Goal: Download file/media

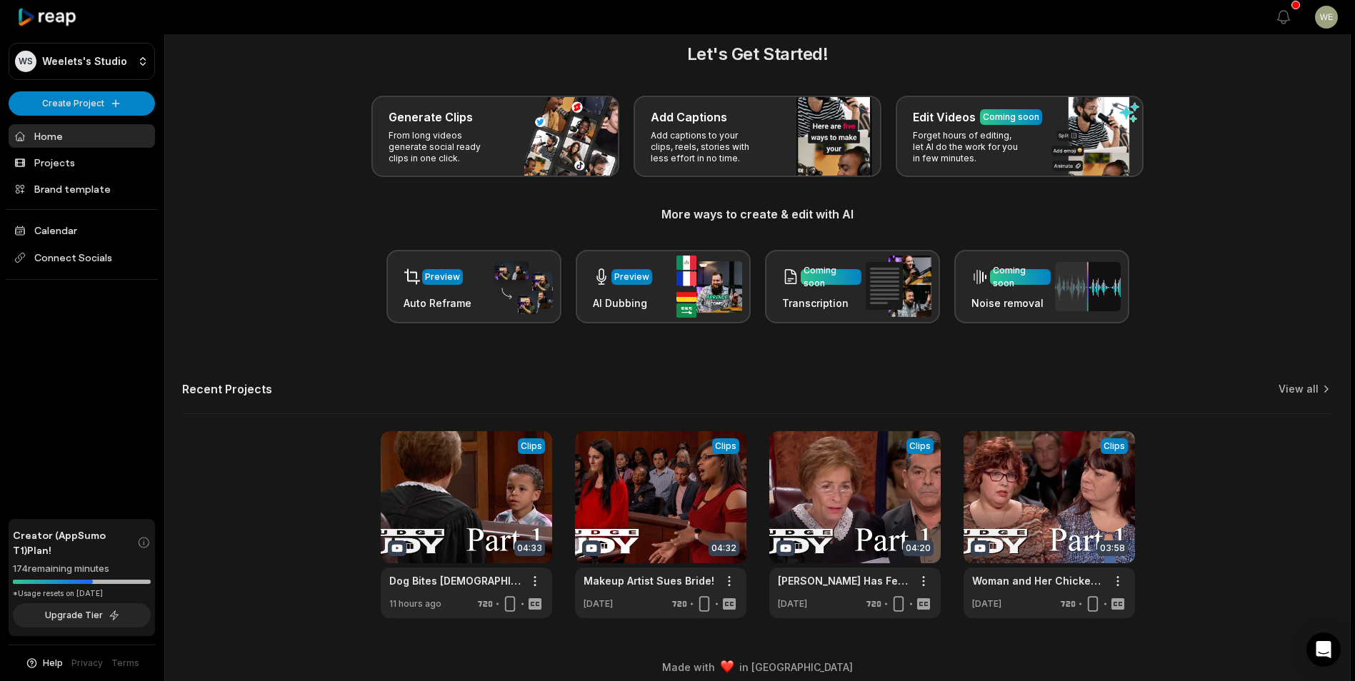
scroll to position [31, 0]
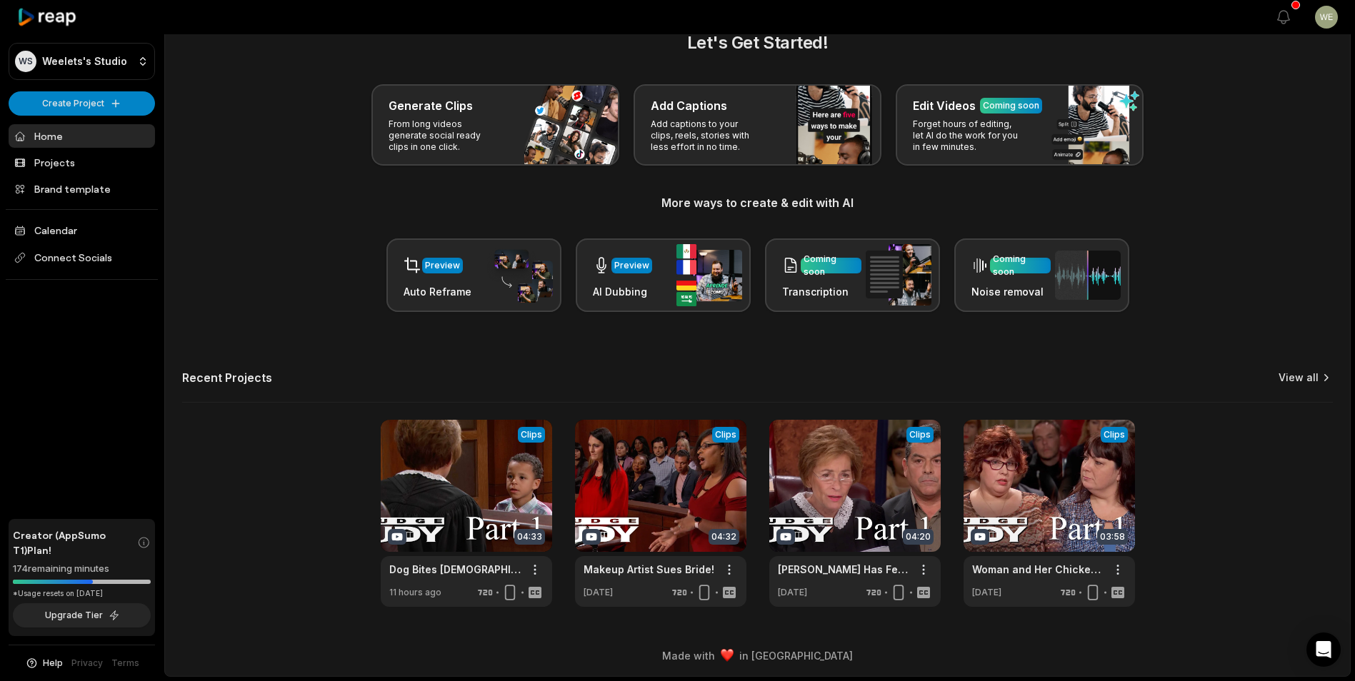
click at [1306, 377] on link "View all" at bounding box center [1299, 378] width 40 height 14
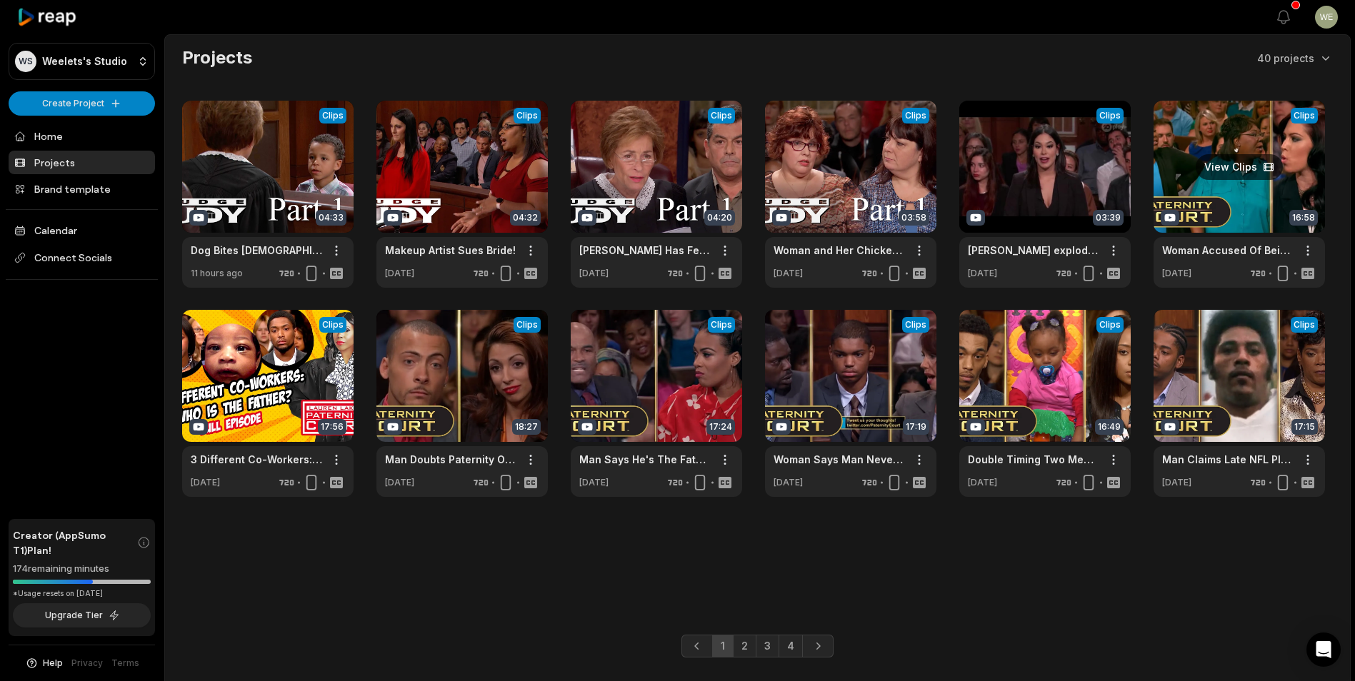
click at [1271, 202] on link at bounding box center [1239, 194] width 171 height 187
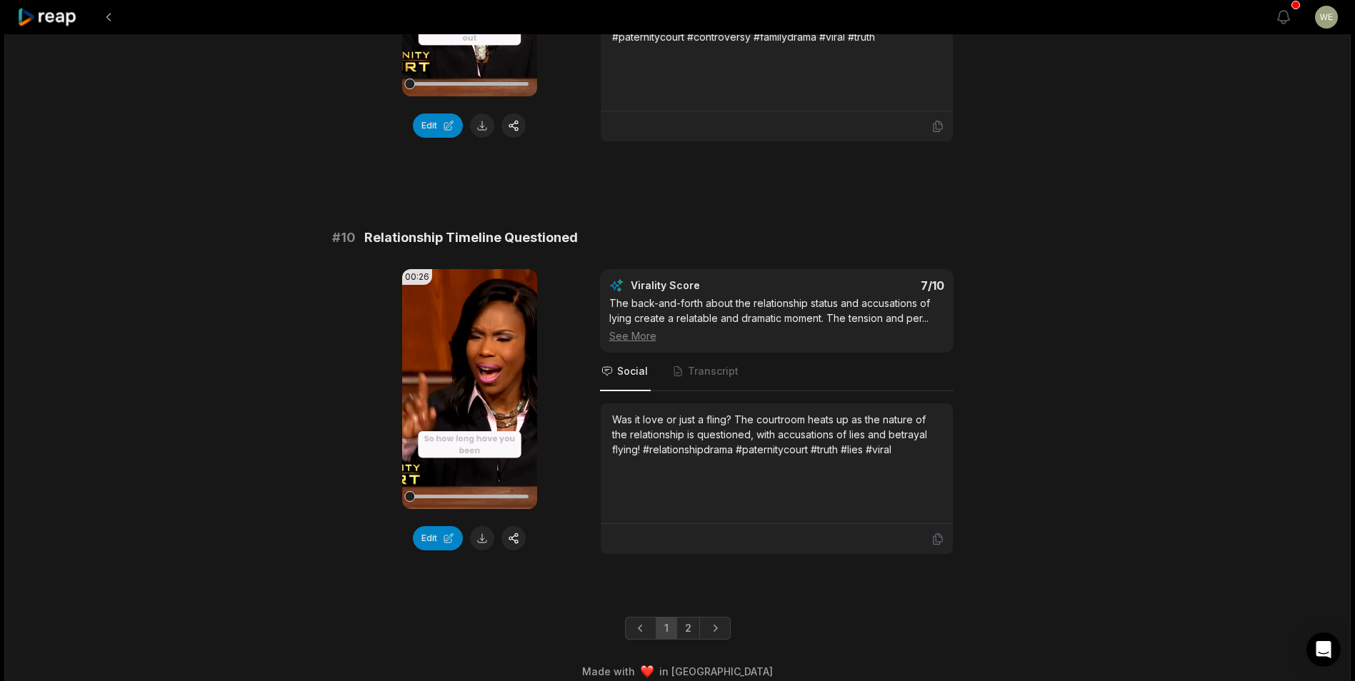
scroll to position [3695, 0]
click at [689, 616] on link "2" at bounding box center [688, 627] width 24 height 23
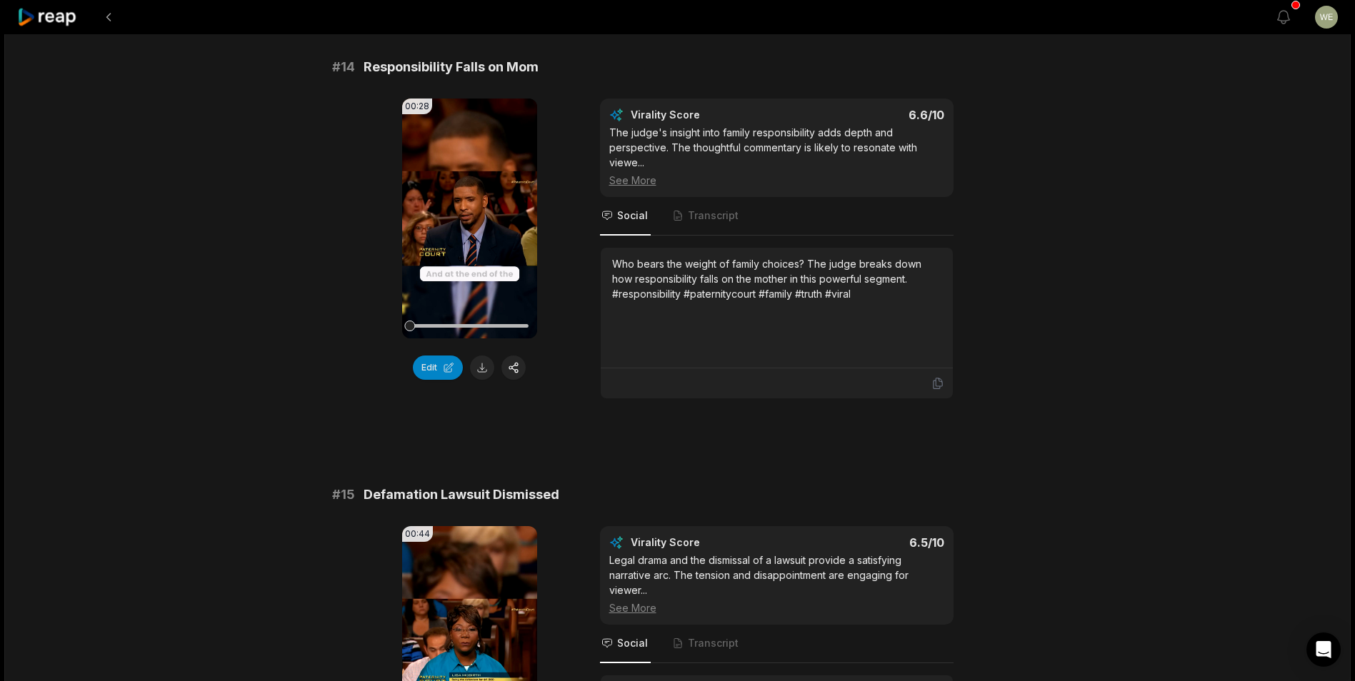
scroll to position [1304, 0]
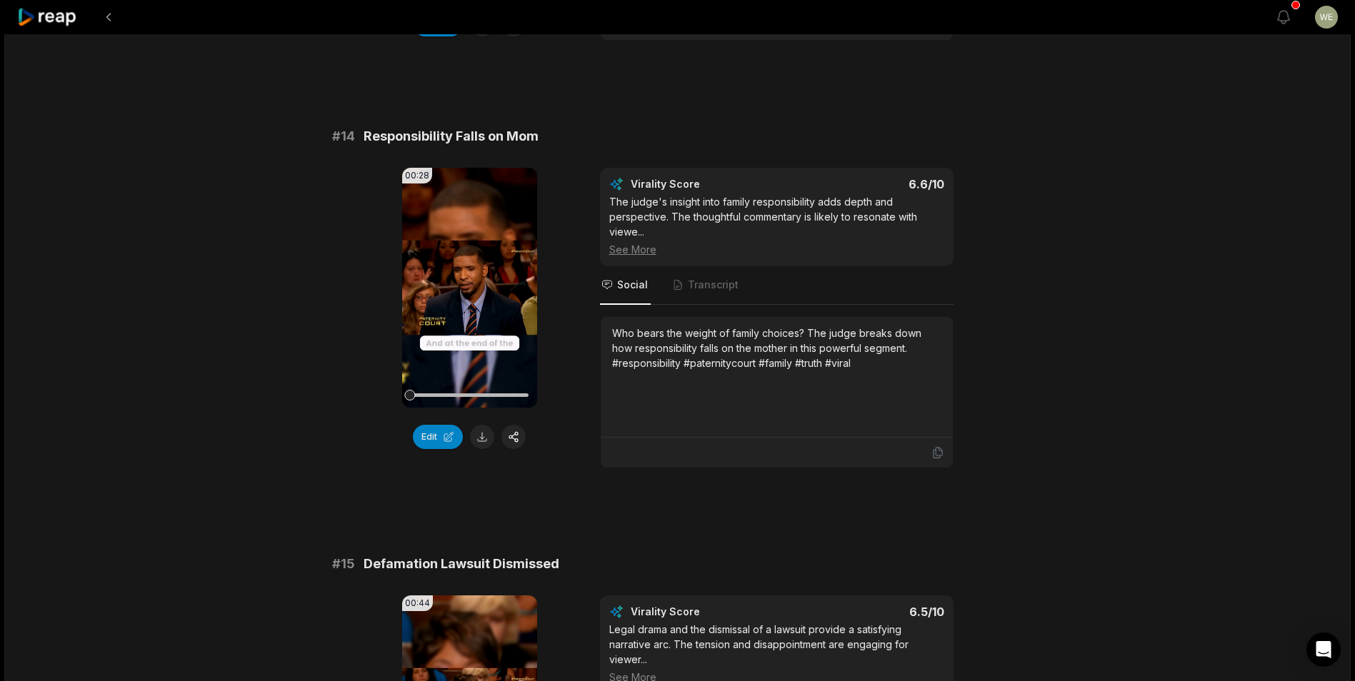
click at [66, 20] on icon at bounding box center [47, 17] width 61 height 19
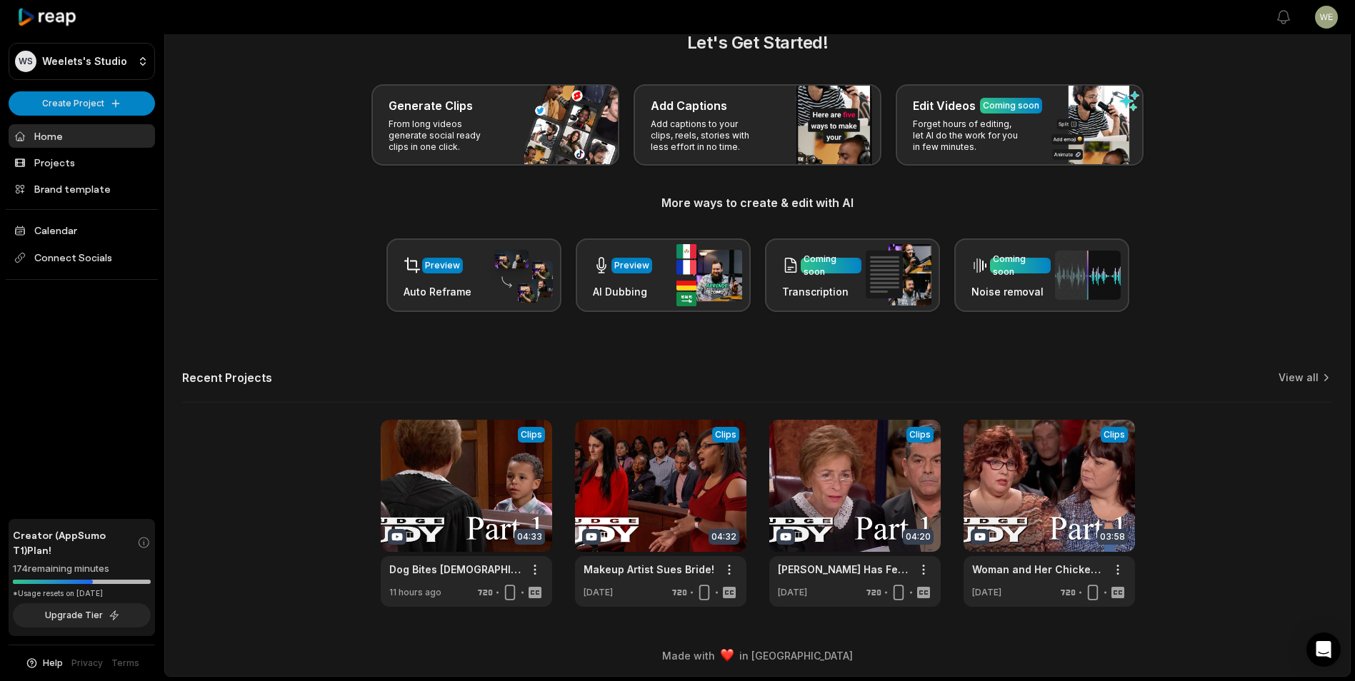
scroll to position [31, 0]
click at [1315, 377] on link "View all" at bounding box center [1299, 378] width 40 height 14
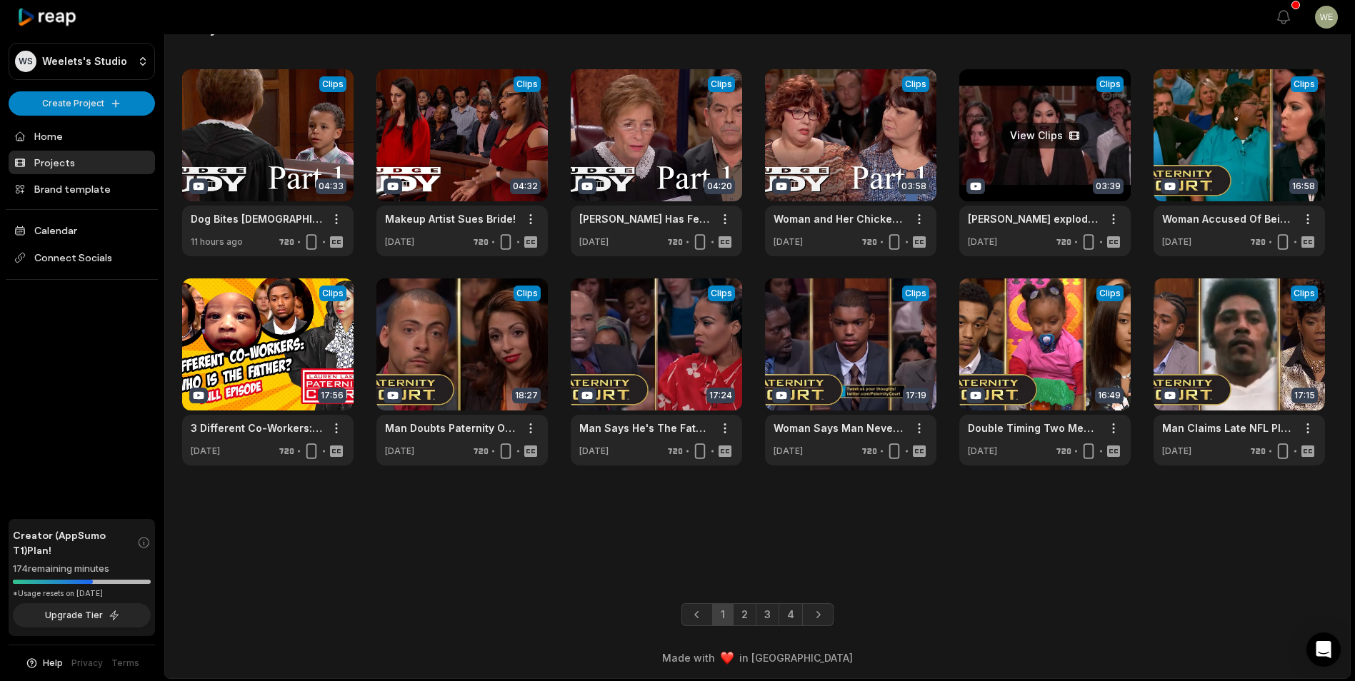
click at [1040, 152] on link at bounding box center [1044, 162] width 171 height 187
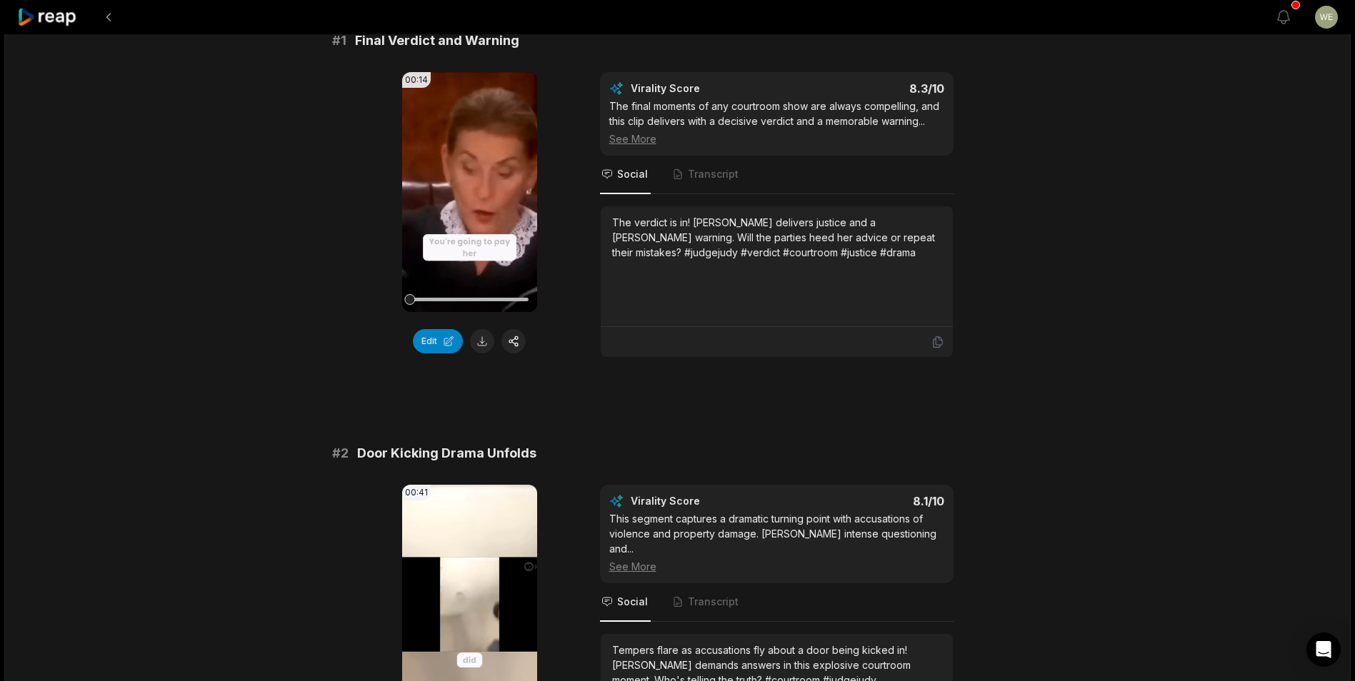
scroll to position [500, 0]
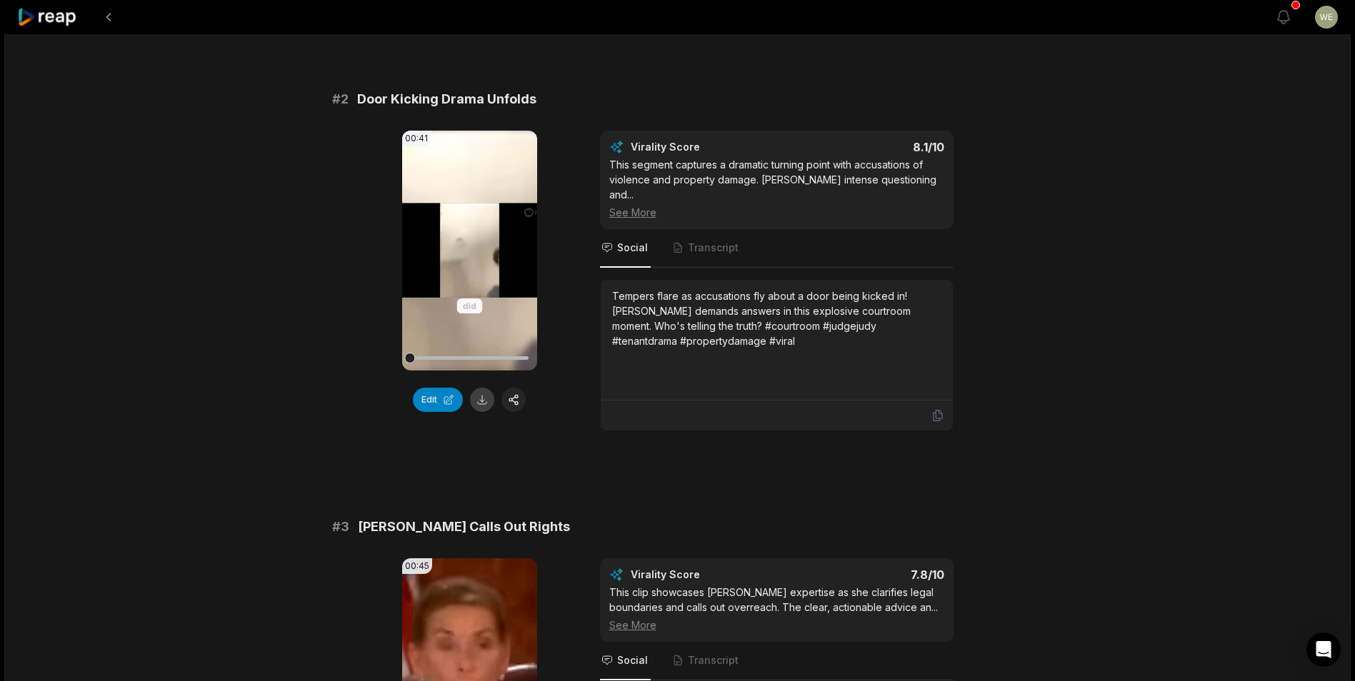
click at [484, 401] on button at bounding box center [482, 400] width 24 height 24
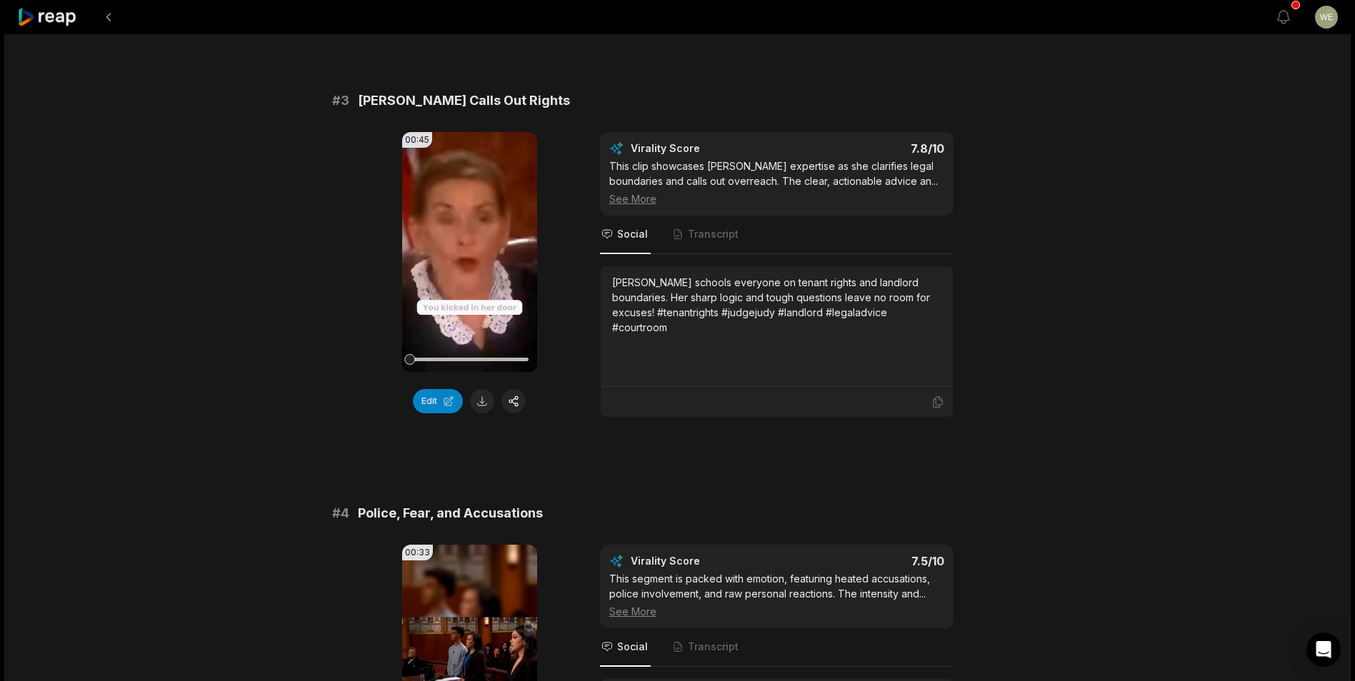
scroll to position [929, 0]
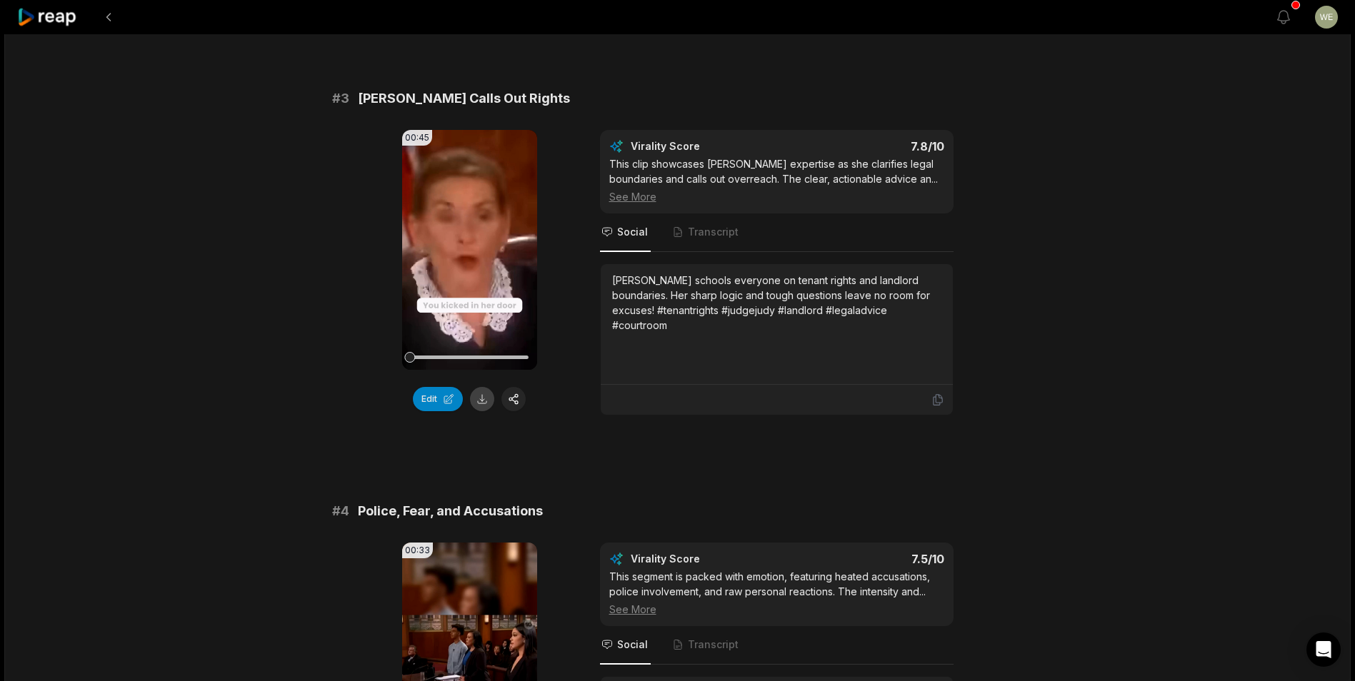
click at [481, 399] on button at bounding box center [482, 399] width 24 height 24
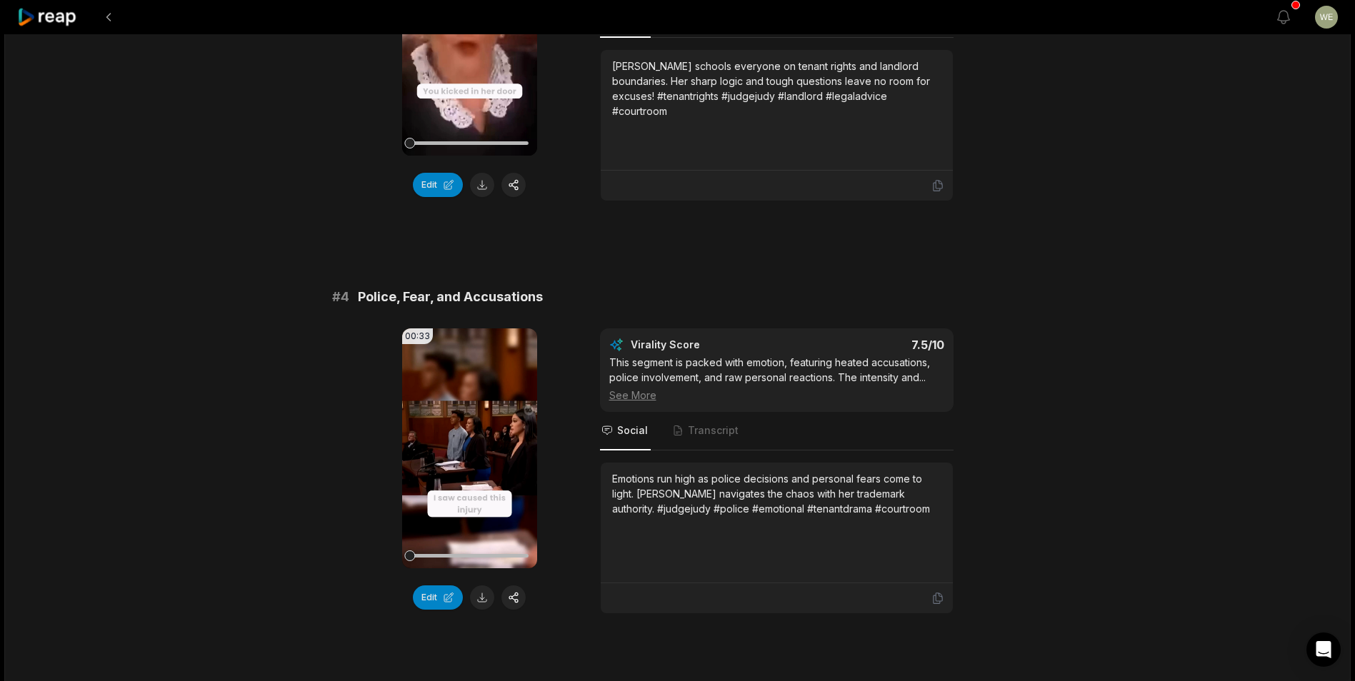
scroll to position [1286, 0]
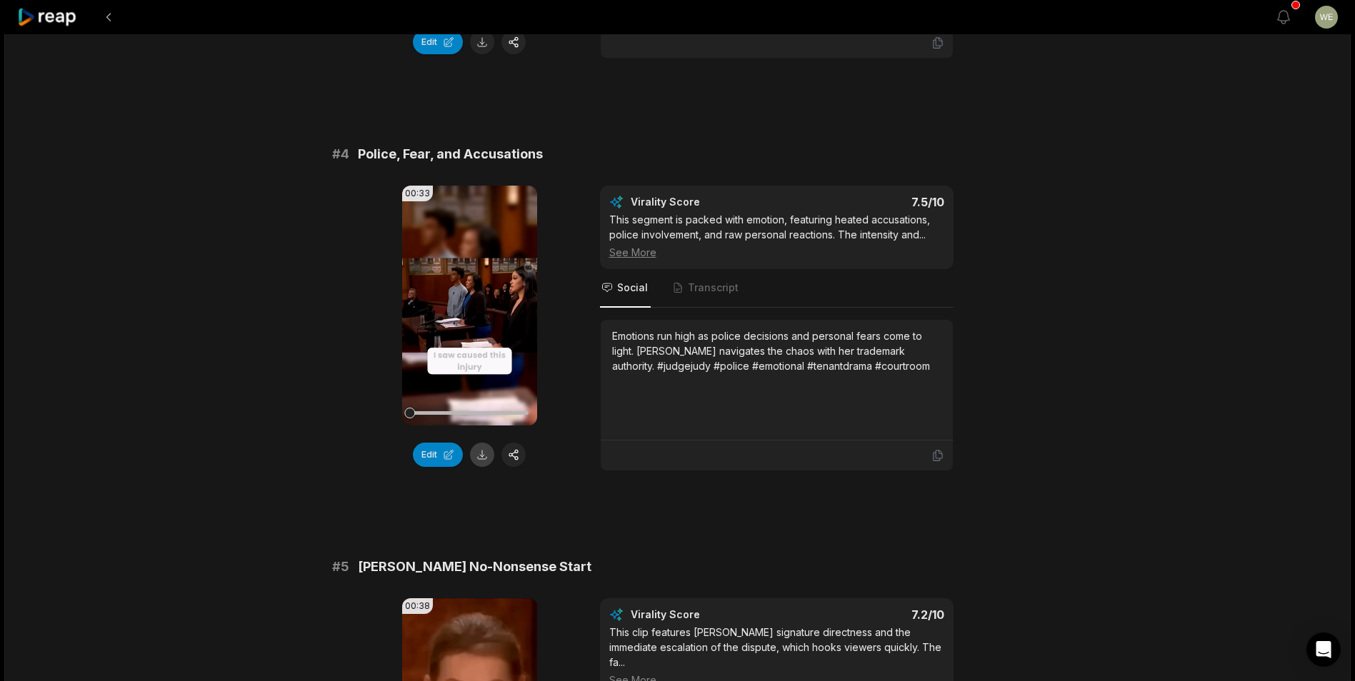
click at [484, 452] on button at bounding box center [482, 455] width 24 height 24
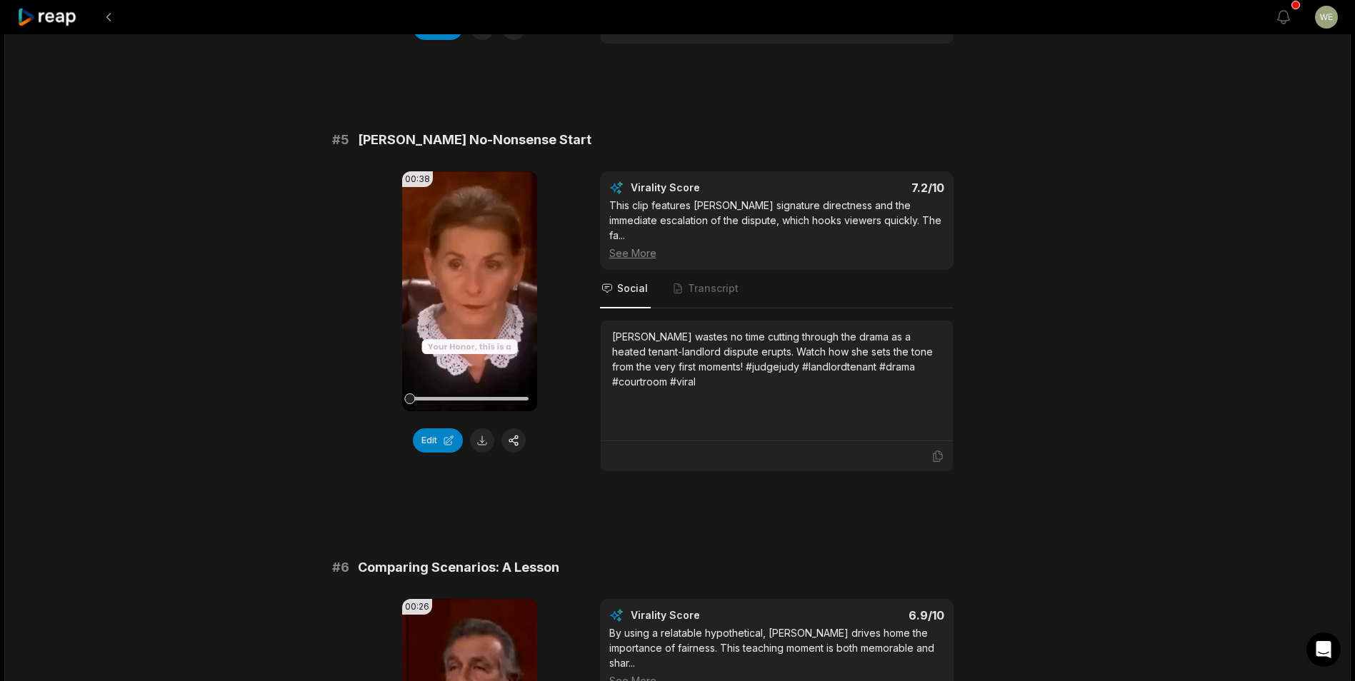
scroll to position [1714, 0]
drag, startPoint x: 481, startPoint y: 439, endPoint x: 501, endPoint y: 435, distance: 19.8
click at [481, 439] on button at bounding box center [482, 439] width 24 height 24
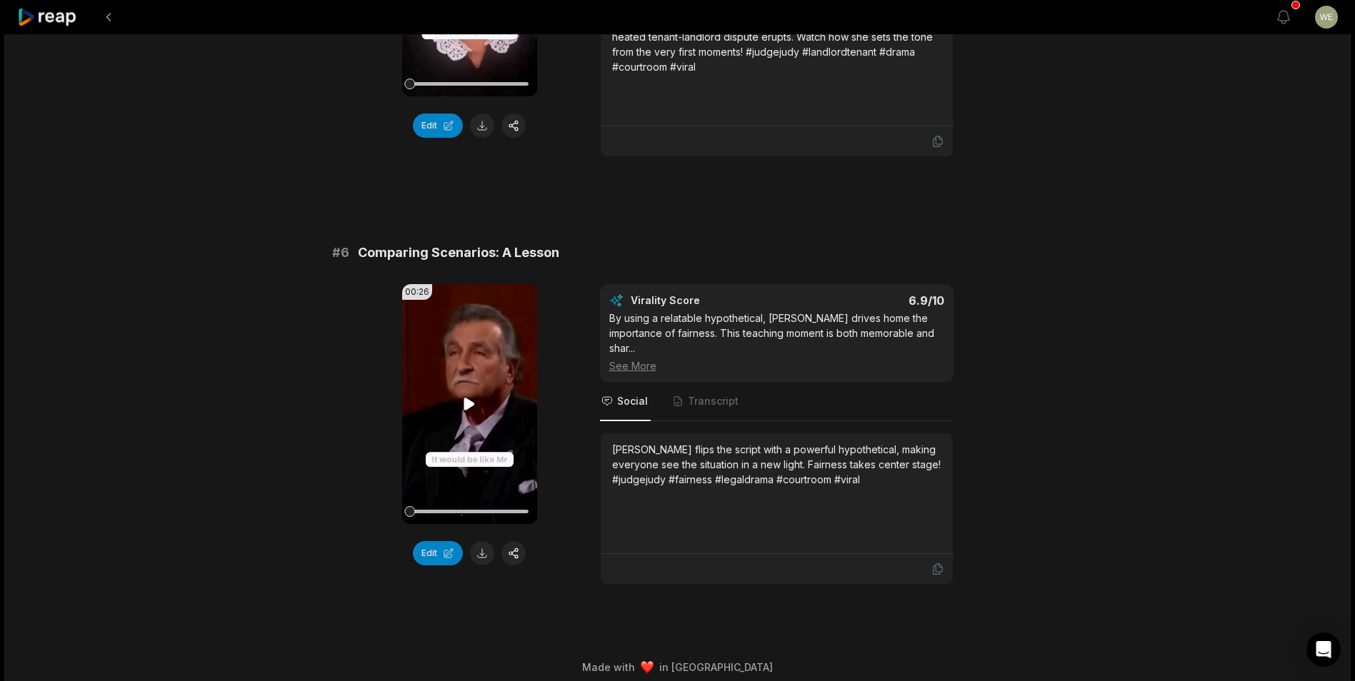
scroll to position [2039, 0]
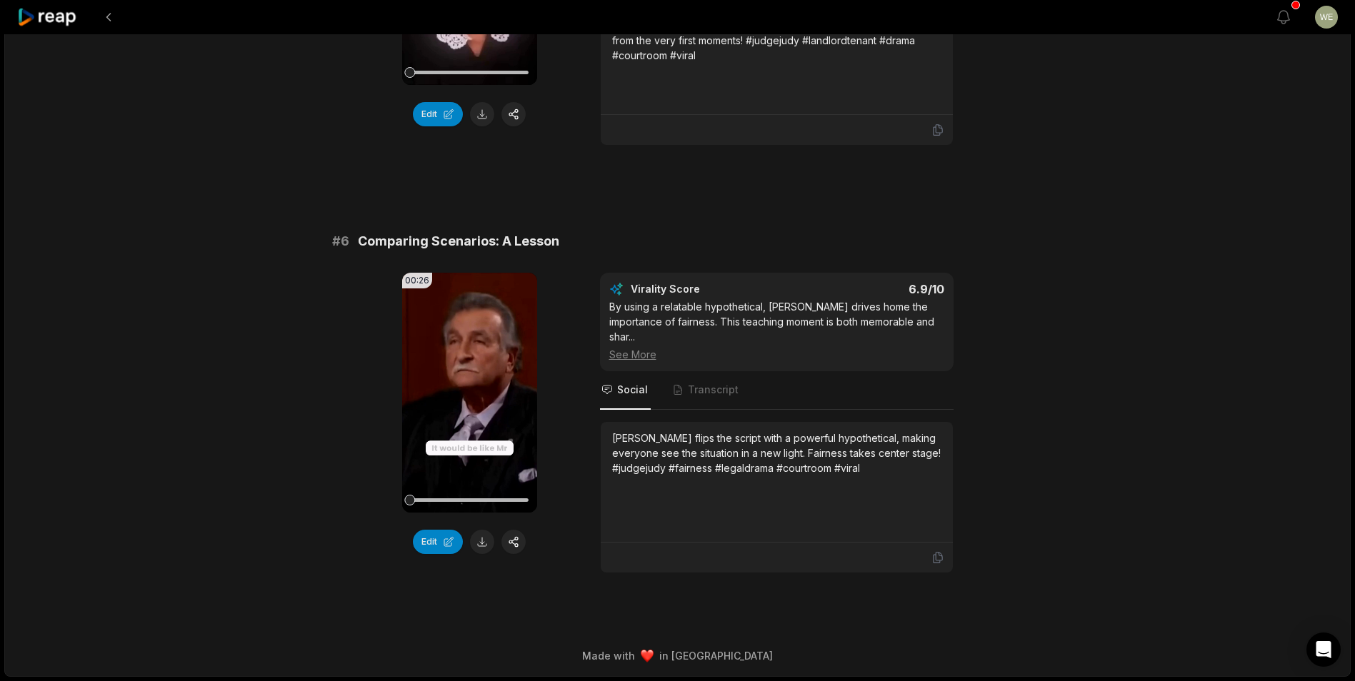
drag, startPoint x: 477, startPoint y: 541, endPoint x: 522, endPoint y: 522, distance: 49.0
click at [477, 541] on button at bounding box center [482, 542] width 24 height 24
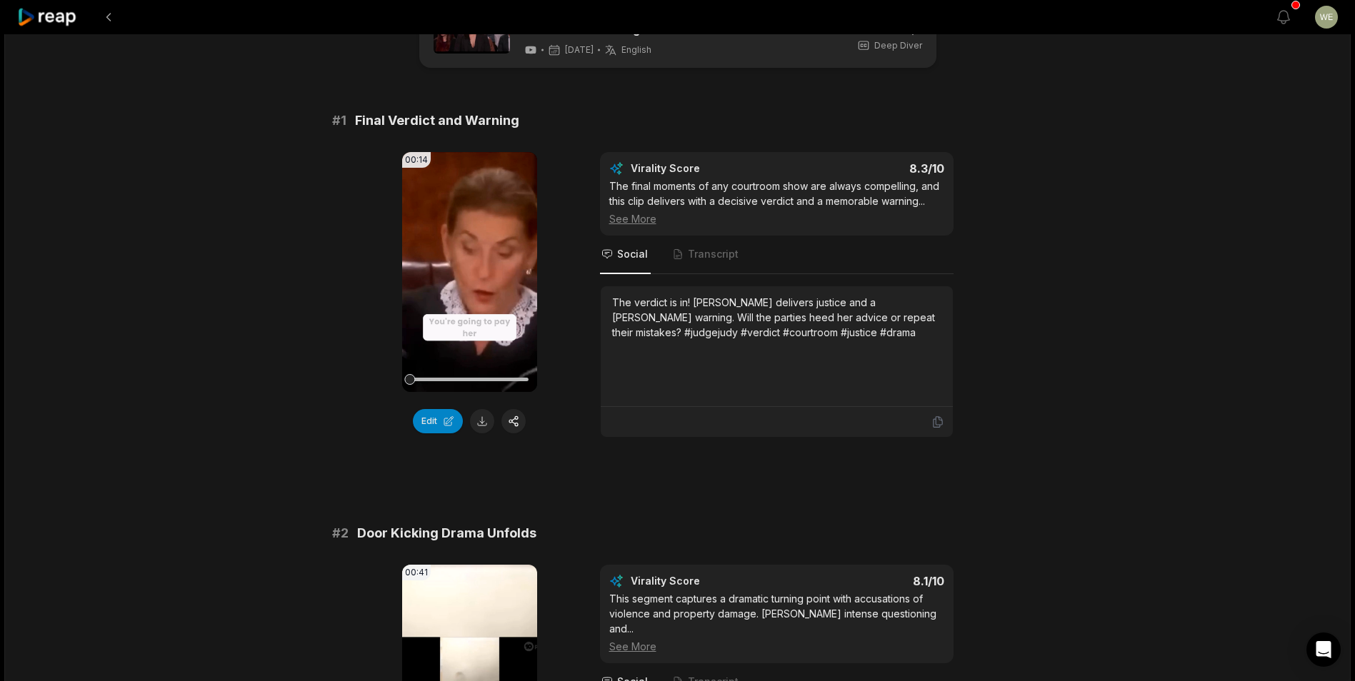
scroll to position [0, 0]
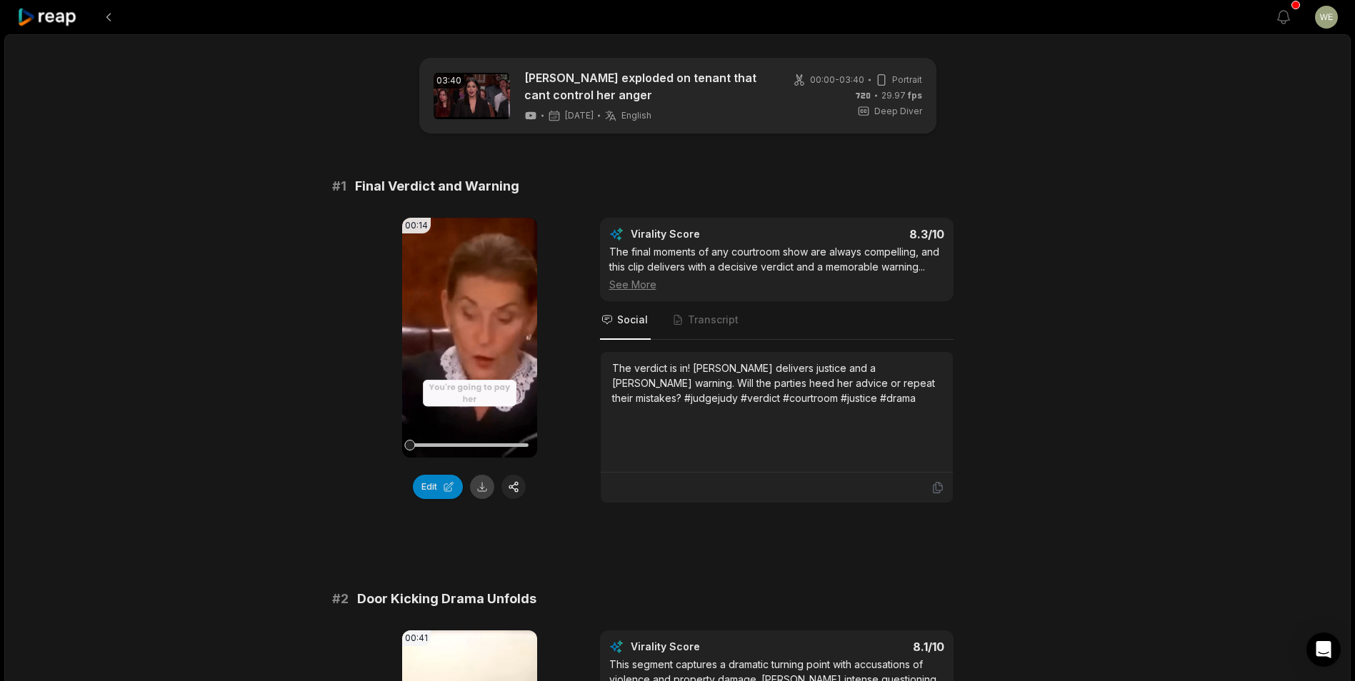
click at [484, 489] on button at bounding box center [482, 487] width 24 height 24
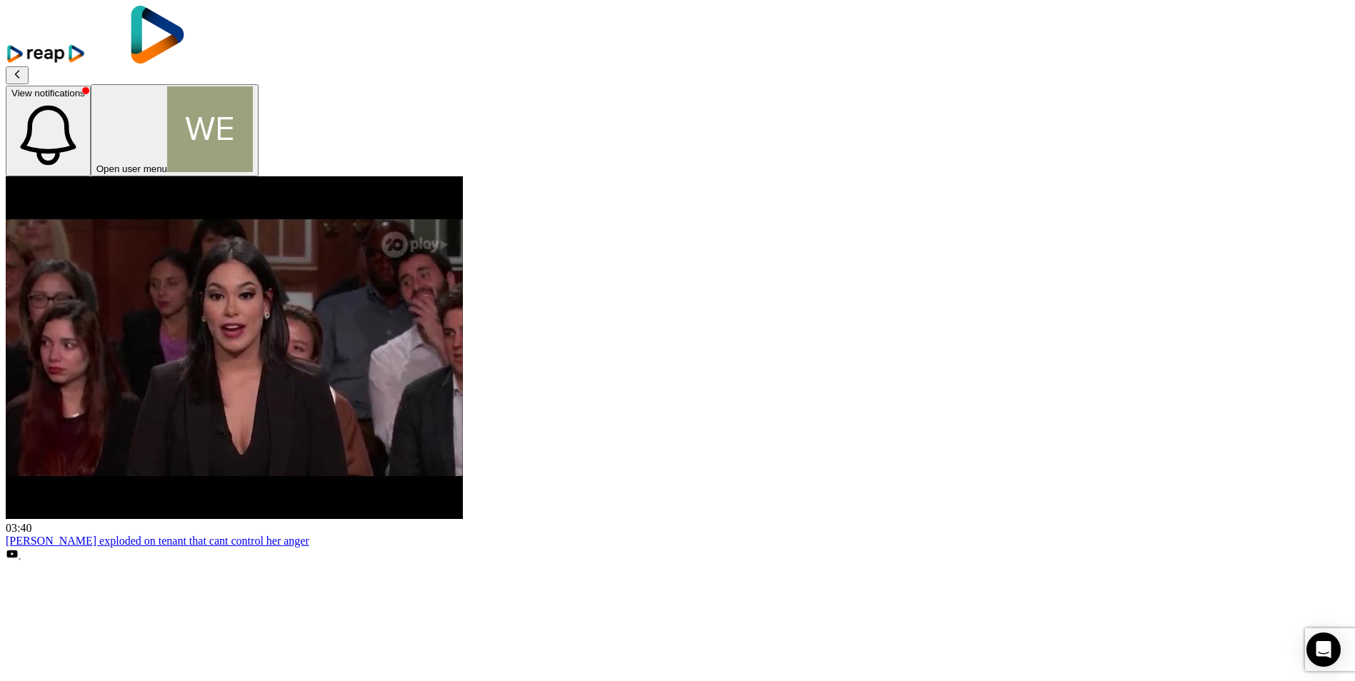
scroll to position [286, 0]
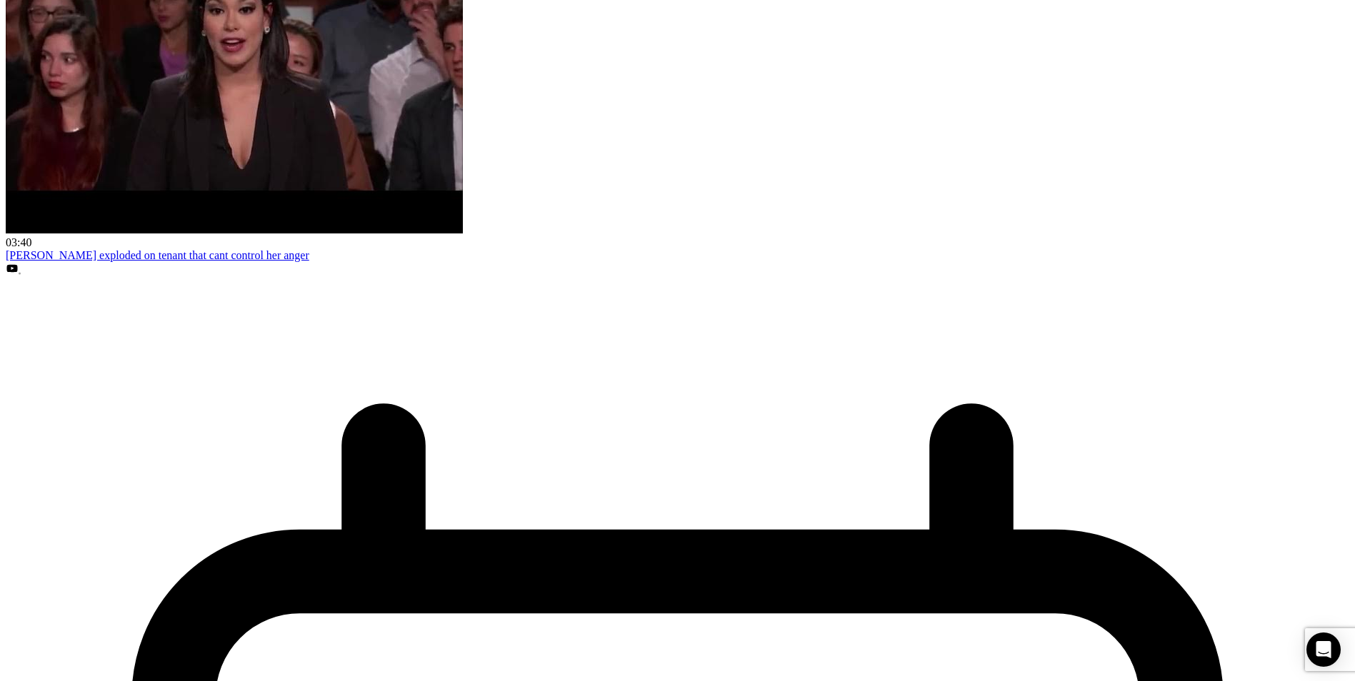
drag, startPoint x: 354, startPoint y: 314, endPoint x: 544, endPoint y: 308, distance: 190.8
drag, startPoint x: 544, startPoint y: 308, endPoint x: 480, endPoint y: 314, distance: 64.6
copy span "Door Kicking Drama Unfolds"
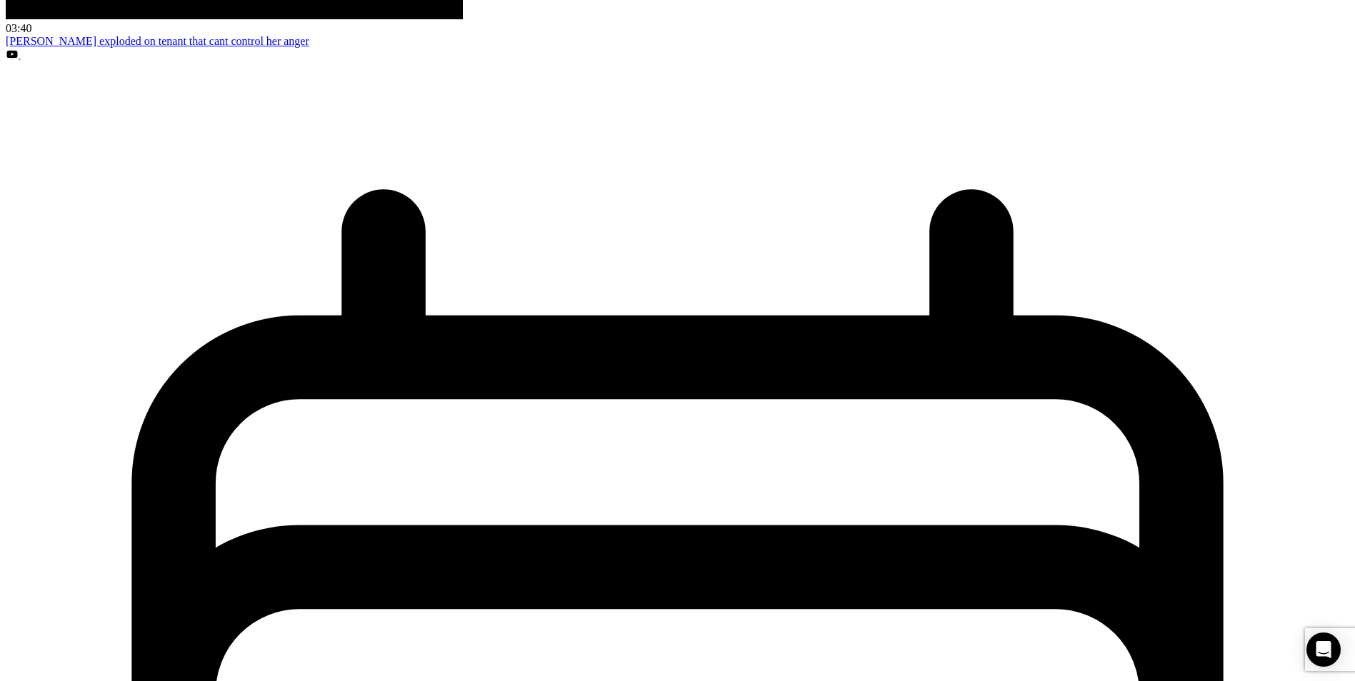
scroll to position [643, 0]
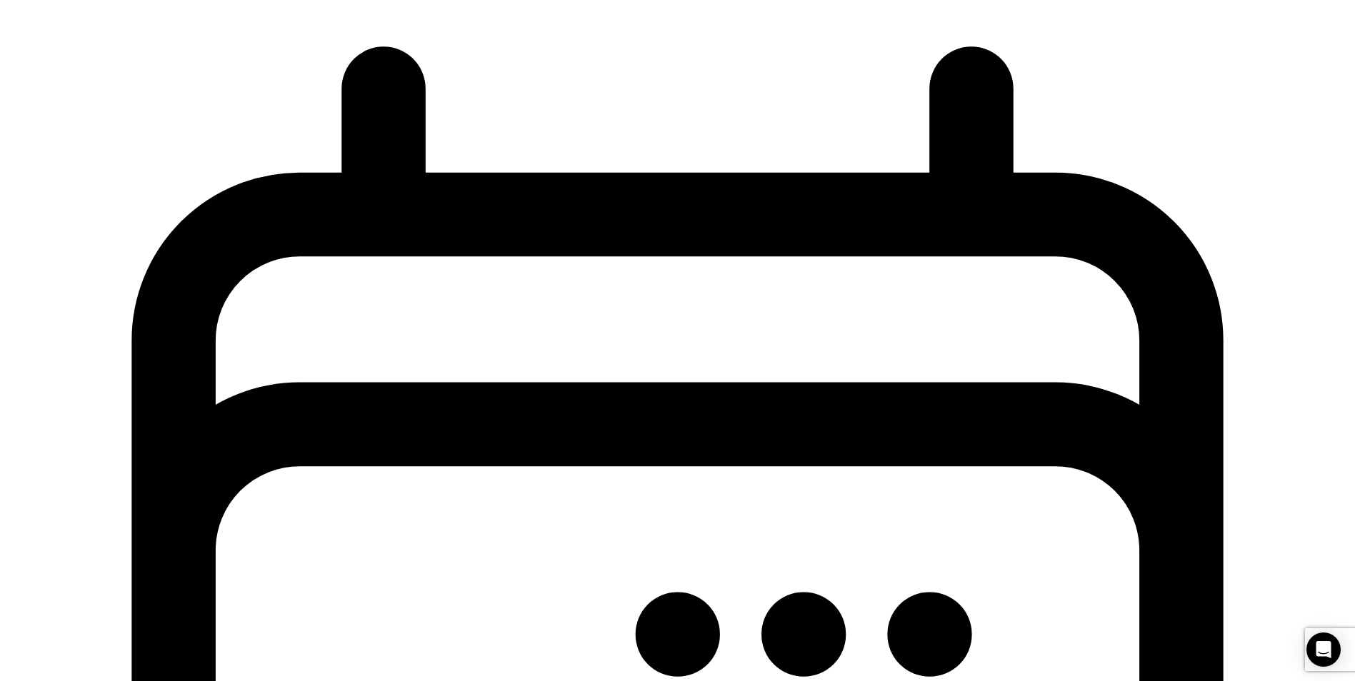
drag, startPoint x: 354, startPoint y: 385, endPoint x: 561, endPoint y: 383, distance: 207.2
drag, startPoint x: 561, startPoint y: 383, endPoint x: 501, endPoint y: 383, distance: 60.0
copy span "[PERSON_NAME] Calls Out Rights"
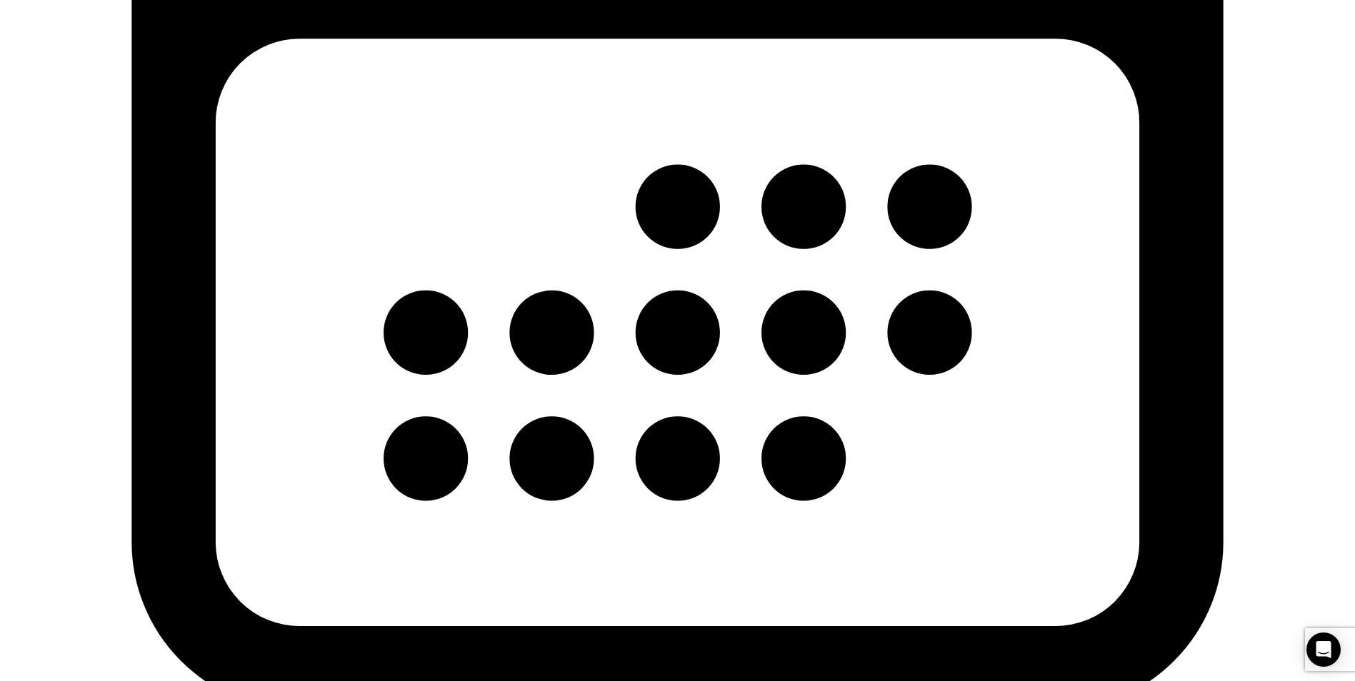
scroll to position [1214, 0]
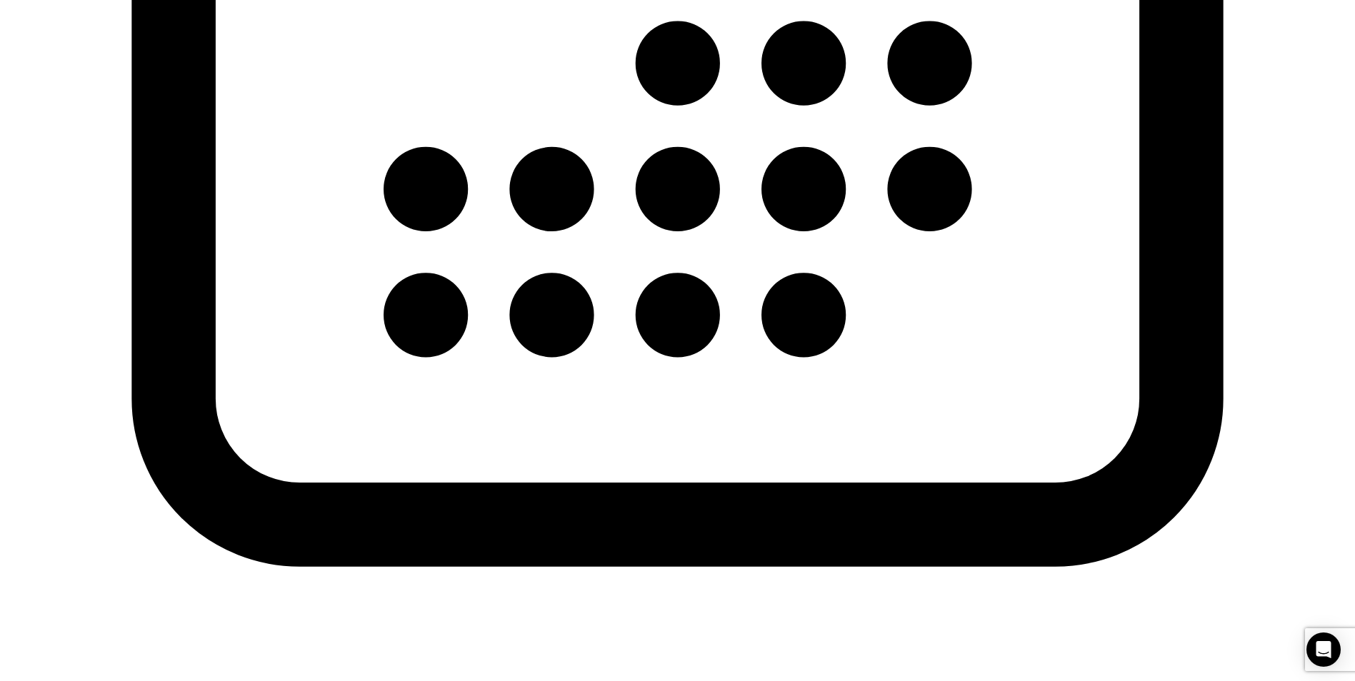
drag, startPoint x: 359, startPoint y: 227, endPoint x: 562, endPoint y: 225, distance: 203.6
drag, startPoint x: 562, startPoint y: 225, endPoint x: 497, endPoint y: 229, distance: 65.1
copy span "Police, Fear, and Accusations"
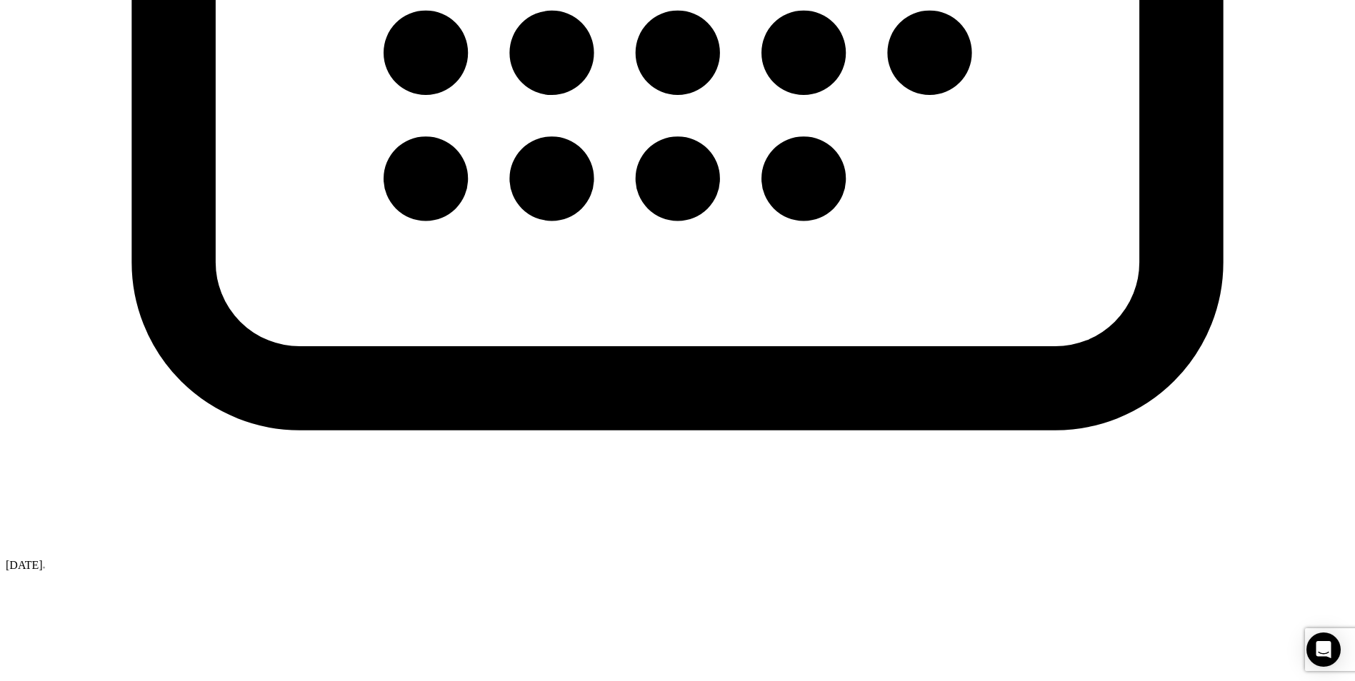
scroll to position [1357, 0]
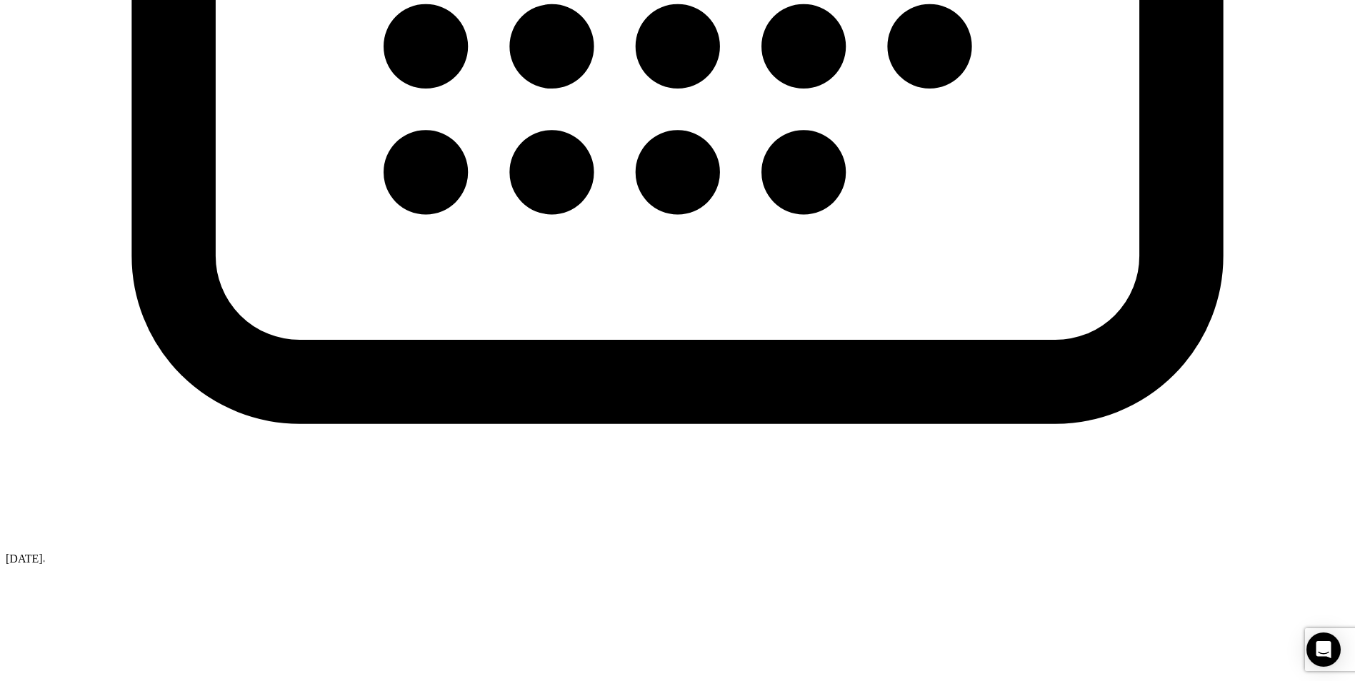
drag, startPoint x: 359, startPoint y: 495, endPoint x: 699, endPoint y: 493, distance: 340.0
copy span "[PERSON_NAME] No-Nonsense Start"
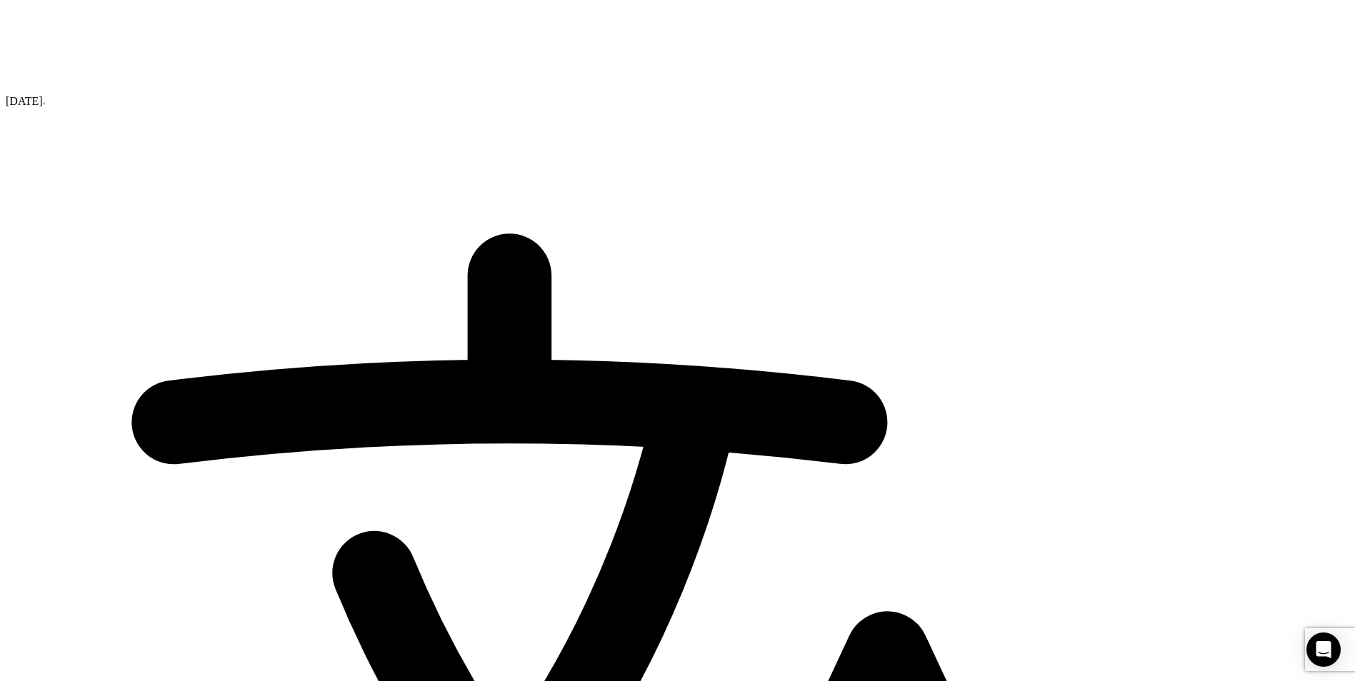
scroll to position [1857, 0]
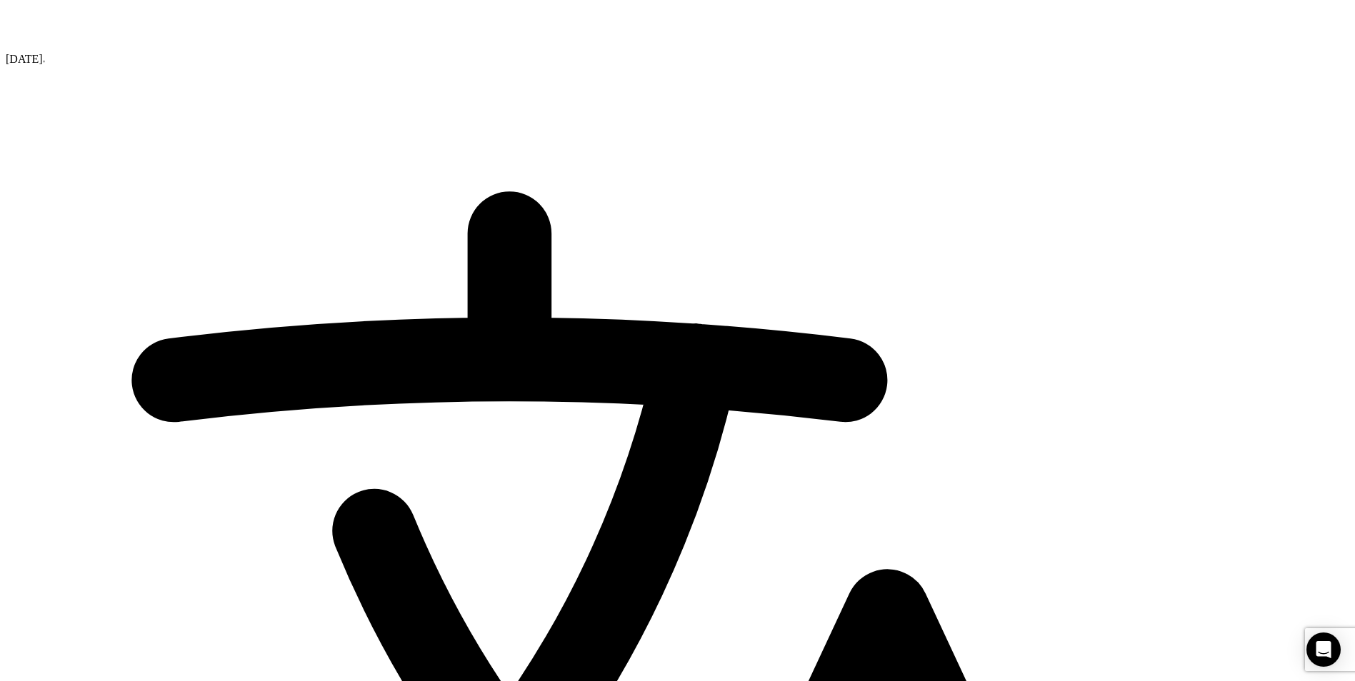
drag, startPoint x: 354, startPoint y: 424, endPoint x: 587, endPoint y: 421, distance: 233.6
drag, startPoint x: 587, startPoint y: 421, endPoint x: 524, endPoint y: 419, distance: 63.6
copy span "Comparing Scenarios: A Lesson"
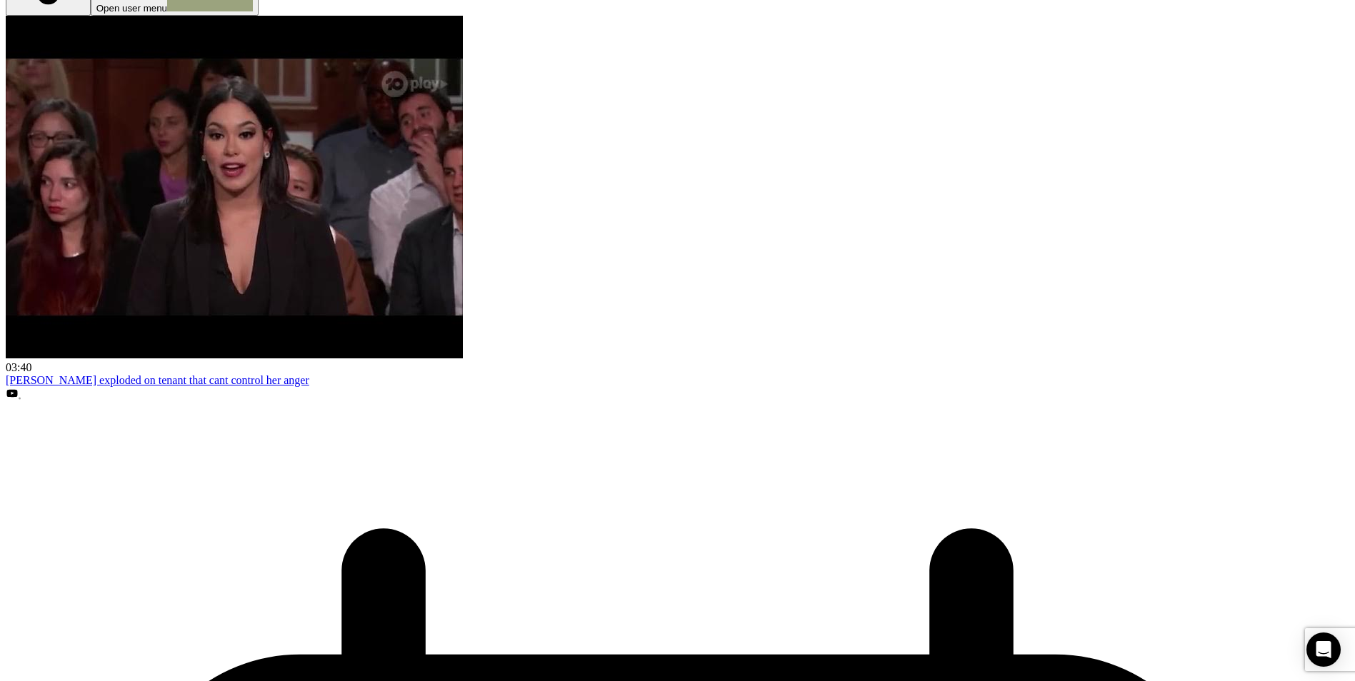
scroll to position [0, 0]
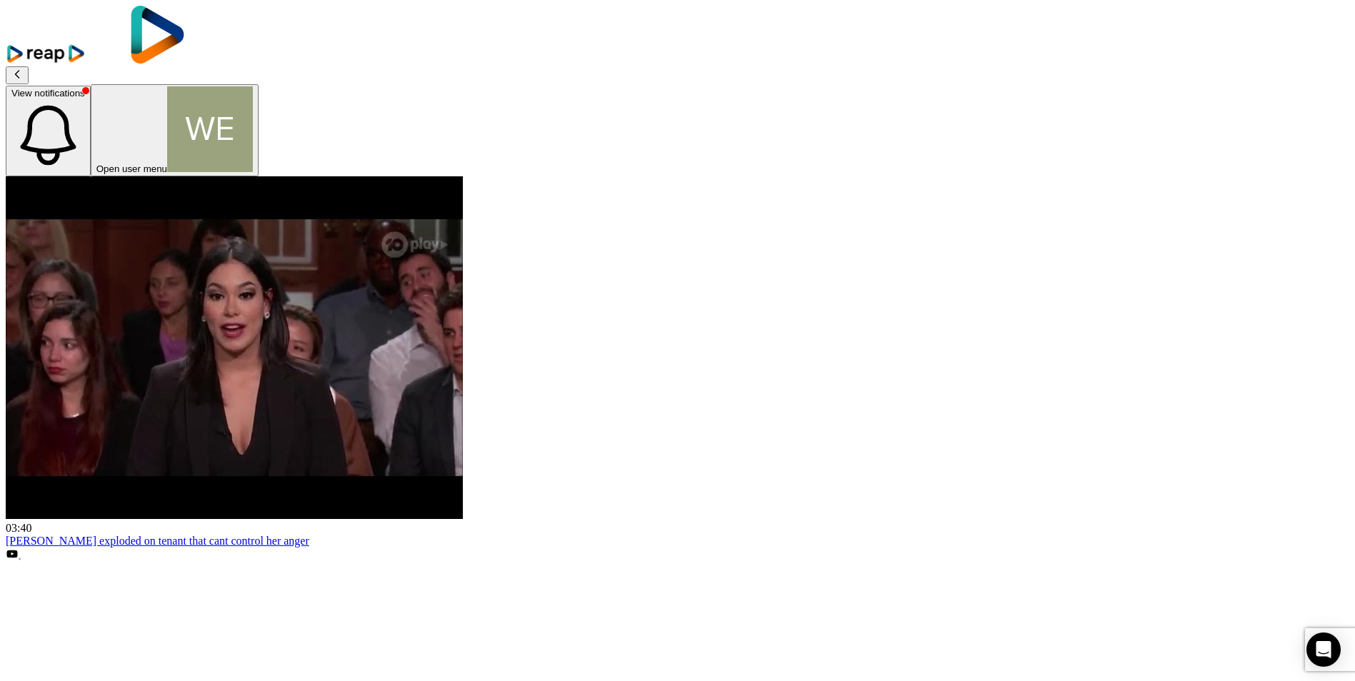
drag, startPoint x: 351, startPoint y: 182, endPoint x: 542, endPoint y: 185, distance: 190.7
drag, startPoint x: 542, startPoint y: 185, endPoint x: 466, endPoint y: 189, distance: 75.8
copy span "Final Verdict and Warning"
